Goal: Task Accomplishment & Management: Use online tool/utility

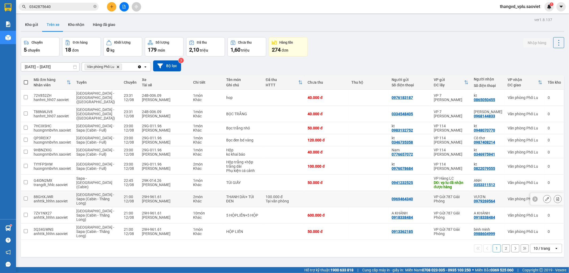
click at [159, 194] on div "29H-961.61" at bounding box center [165, 196] width 46 height 4
checkbox input "true"
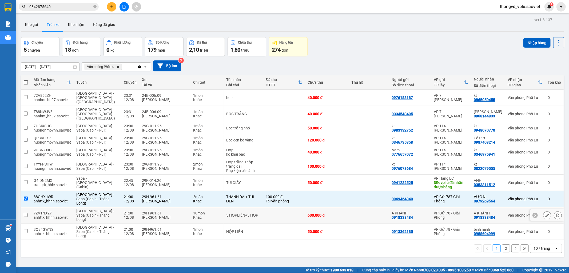
click at [159, 211] on div "29H-961.61" at bounding box center [165, 213] width 46 height 4
checkbox input "true"
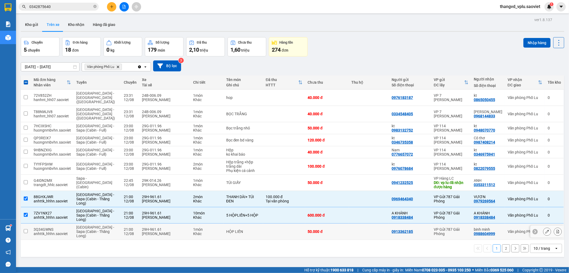
click at [163, 227] on div "29H-961.61" at bounding box center [165, 229] width 46 height 4
checkbox input "true"
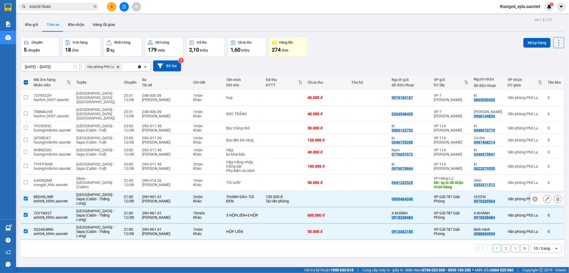
drag, startPoint x: 524, startPoint y: 44, endPoint x: 191, endPoint y: 183, distance: 361.1
click at [198, 187] on div "ver 1.8.137 Kho gửi Trên xe Kho nhận Hàng đã giao Chuyến 5 chuyến Đơn hàng 18 đ…" at bounding box center [293, 152] width 548 height 273
click at [176, 182] on div "[PERSON_NAME]" at bounding box center [165, 184] width 46 height 4
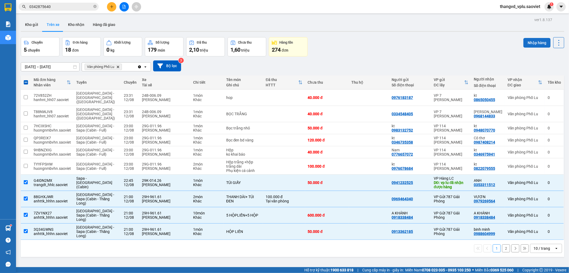
click at [524, 47] on button "Nhập hàng" at bounding box center [537, 43] width 27 height 10
checkbox input "false"
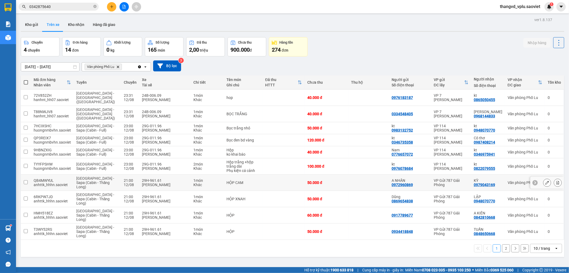
click at [149, 178] on div "29H-961.61" at bounding box center [165, 180] width 46 height 4
checkbox input "true"
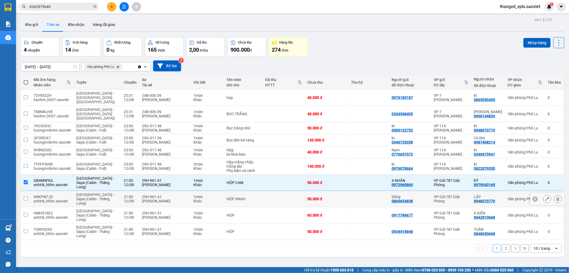
click at [151, 199] on div "Lê Thanh Tùng" at bounding box center [165, 201] width 46 height 4
checkbox input "true"
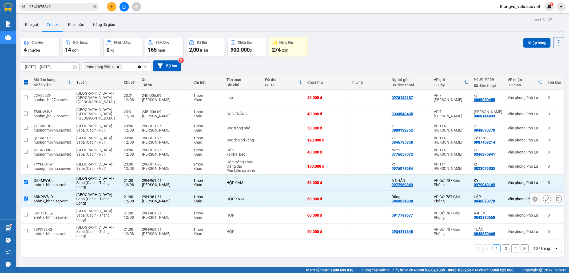
click at [152, 211] on div "29H-961.61" at bounding box center [165, 213] width 46 height 4
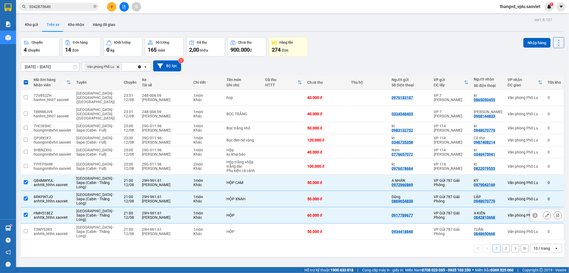
checkbox input "true"
click at [156, 227] on div "29H-961.61" at bounding box center [165, 229] width 46 height 4
checkbox input "true"
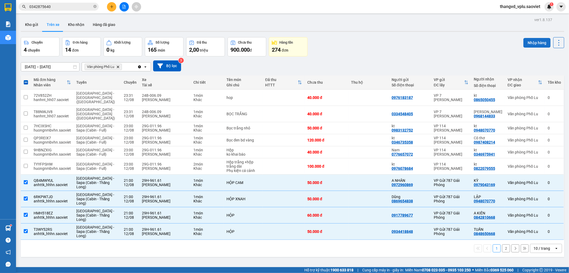
click at [526, 44] on button "Nhập hàng" at bounding box center [537, 43] width 27 height 10
checkbox input "false"
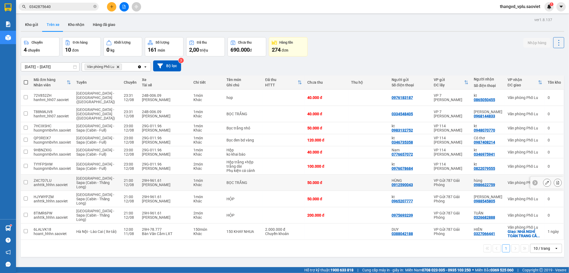
click at [161, 182] on div "Lê Thanh Tùng" at bounding box center [165, 184] width 46 height 4
checkbox input "true"
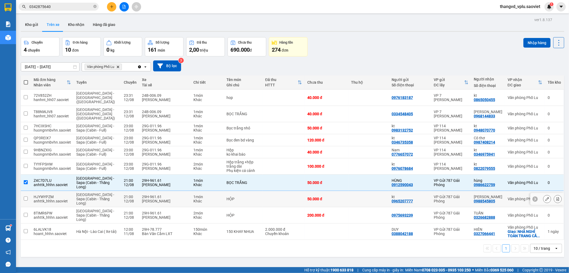
click at [167, 194] on div "29H-961.61" at bounding box center [165, 196] width 46 height 4
checkbox input "true"
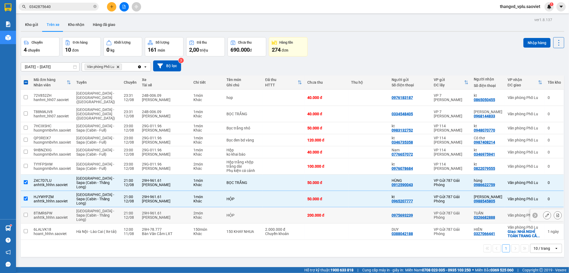
click at [170, 211] on div "29H-961.61" at bounding box center [165, 213] width 46 height 4
checkbox input "true"
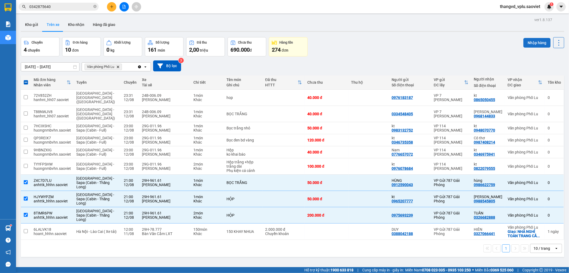
click at [525, 43] on button "Nhập hàng" at bounding box center [537, 43] width 27 height 10
checkbox input "false"
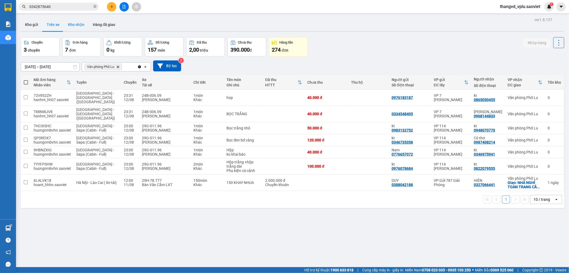
click at [78, 25] on button "Kho nhận" at bounding box center [76, 24] width 25 height 13
type input "01/08/2025 – 12/08/2025"
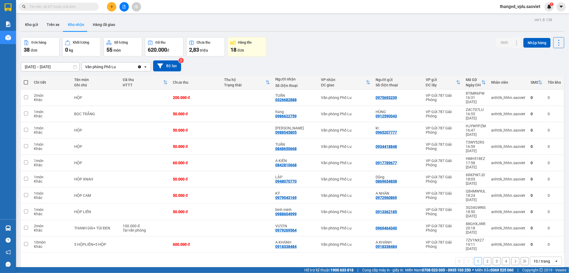
click at [24, 82] on span at bounding box center [26, 82] width 4 height 4
click at [26, 80] on input "checkbox" at bounding box center [26, 80] width 0 height 0
checkbox input "true"
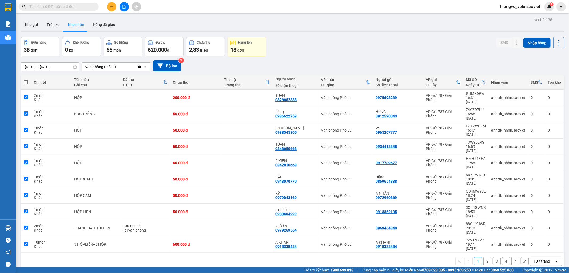
checkbox input "true"
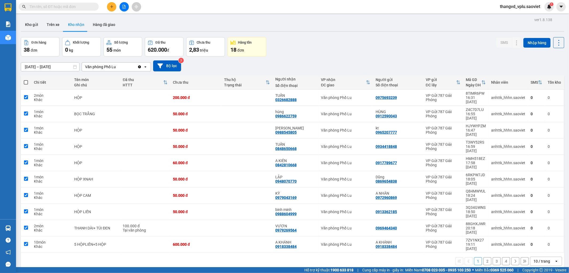
checkbox input "true"
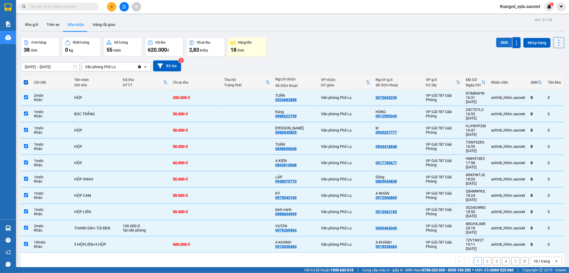
click at [498, 44] on button "SMS" at bounding box center [504, 43] width 16 height 10
click at [484, 257] on button "2" at bounding box center [488, 261] width 8 height 8
checkbox input "false"
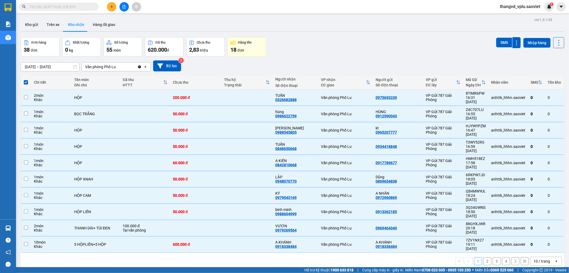
checkbox input "false"
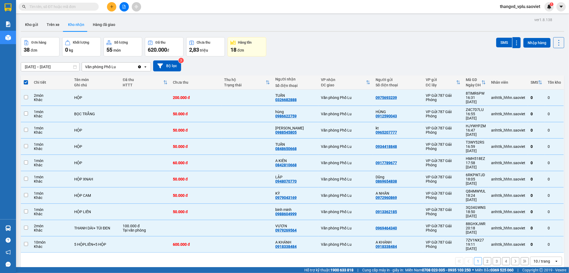
checkbox input "false"
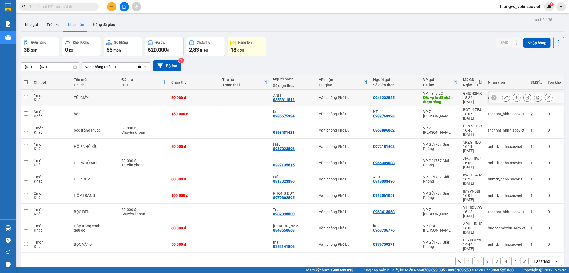
click at [238, 96] on td at bounding box center [245, 97] width 51 height 16
checkbox input "true"
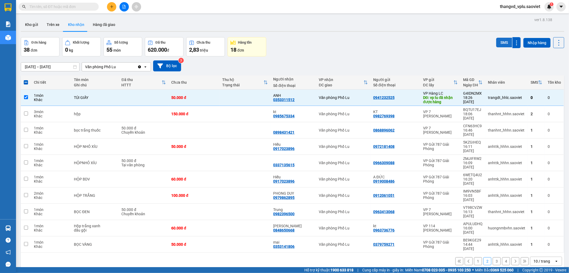
click at [496, 40] on button "SMS" at bounding box center [504, 43] width 16 height 10
click at [54, 23] on button "Trên xe" at bounding box center [52, 24] width 21 height 13
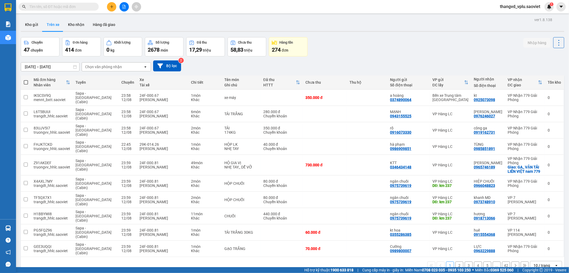
click at [129, 68] on div "Chọn văn phòng nhận" at bounding box center [112, 66] width 61 height 9
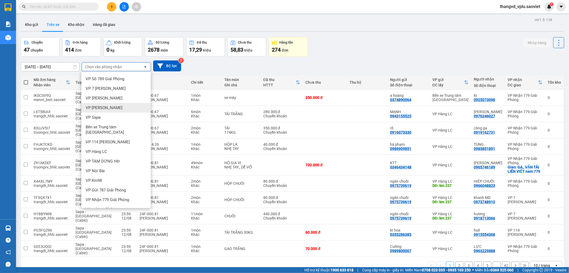
scroll to position [12, 0]
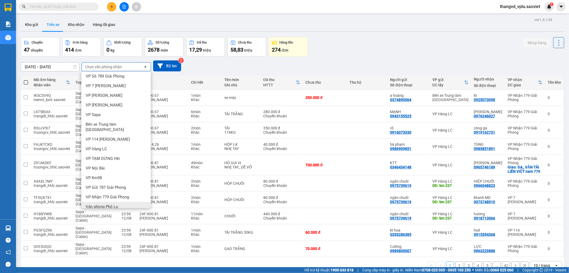
click at [97, 204] on span "Văn phòng Phố Lu" at bounding box center [102, 206] width 32 height 5
